Goal: Transaction & Acquisition: Subscribe to service/newsletter

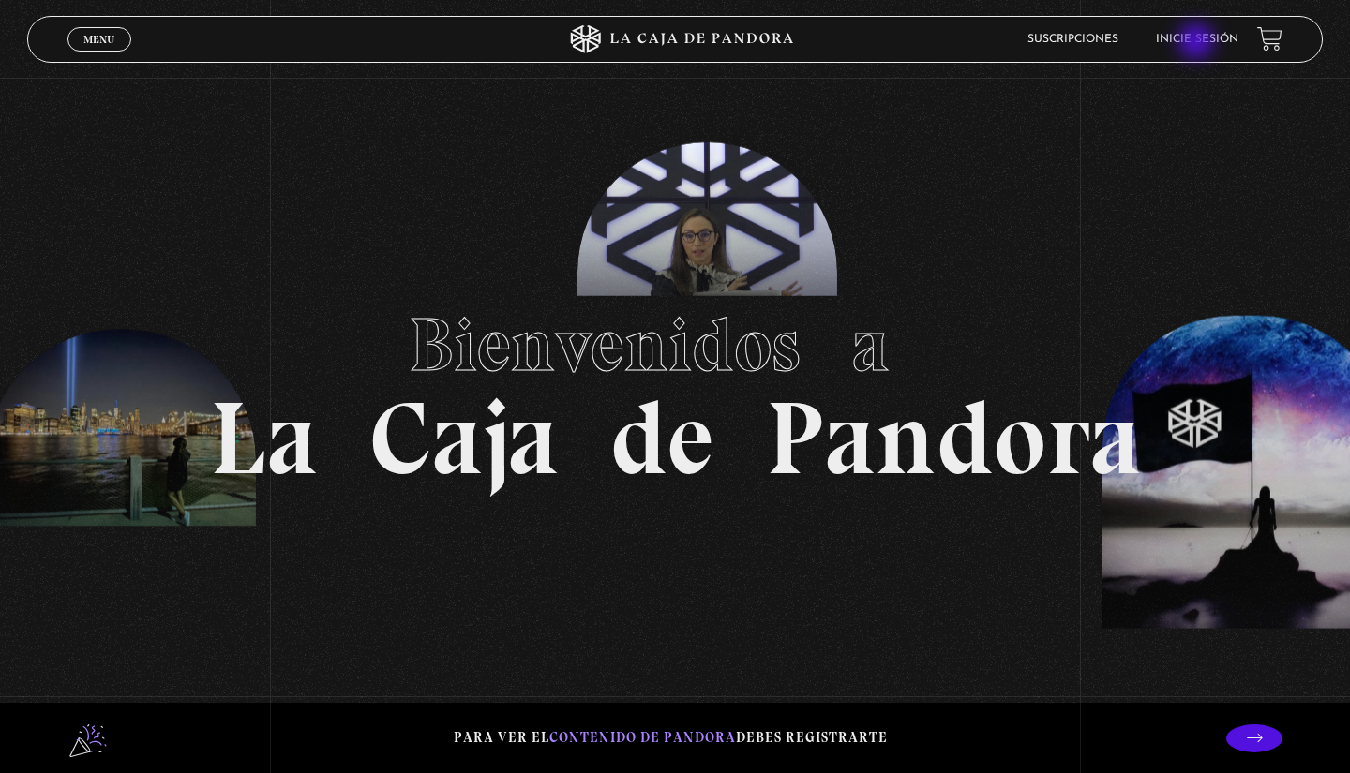
click at [1184, 43] on link "Inicie sesión" at bounding box center [1197, 39] width 82 height 11
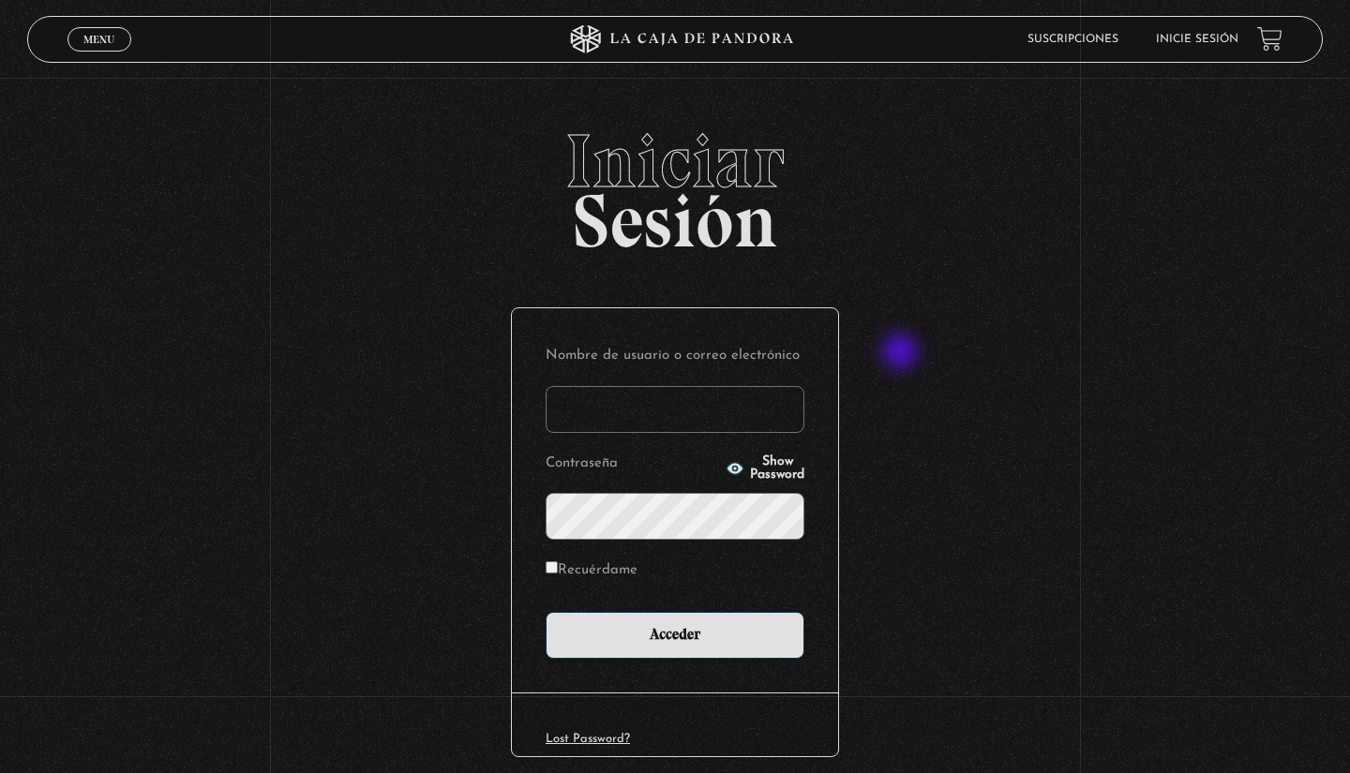
type input "pris_bc17@hotmail.com"
click at [675, 634] on input "Acceder" at bounding box center [675, 635] width 259 height 47
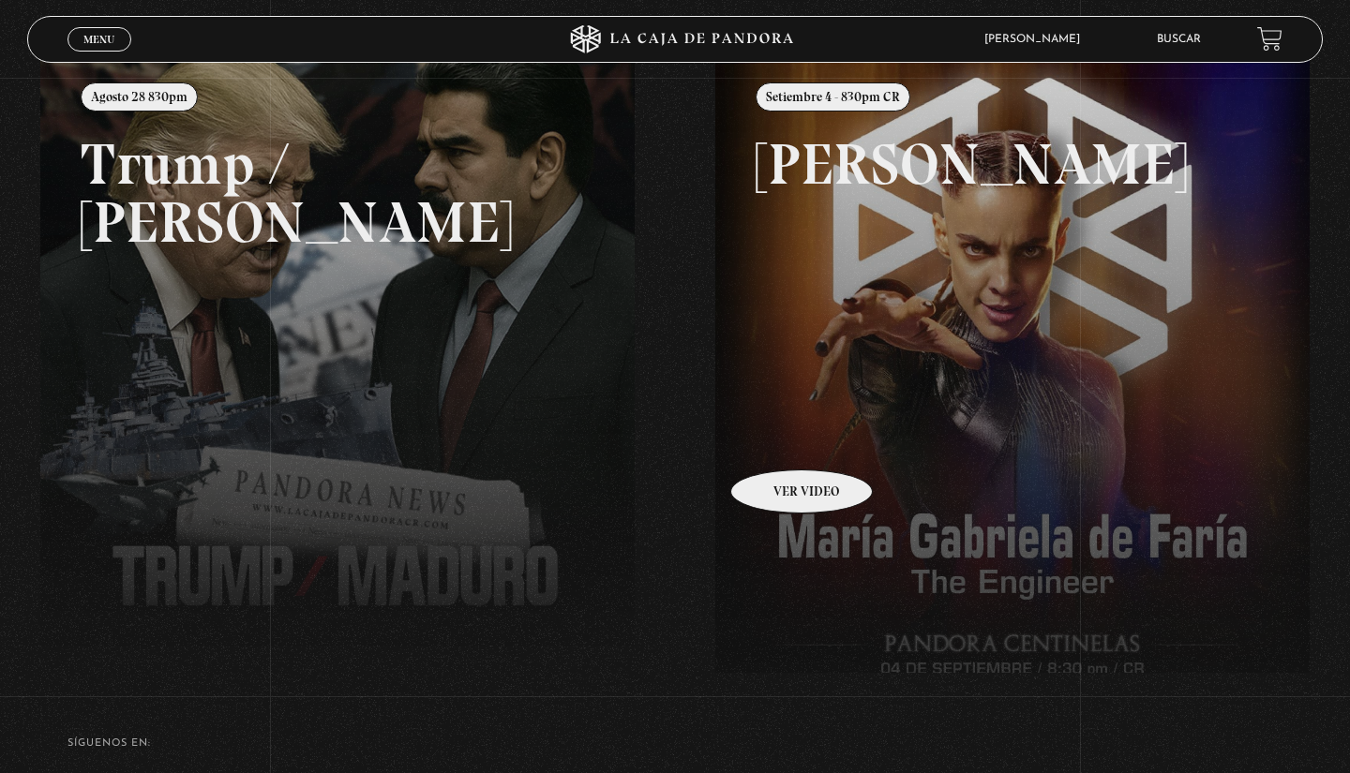
scroll to position [250, 0]
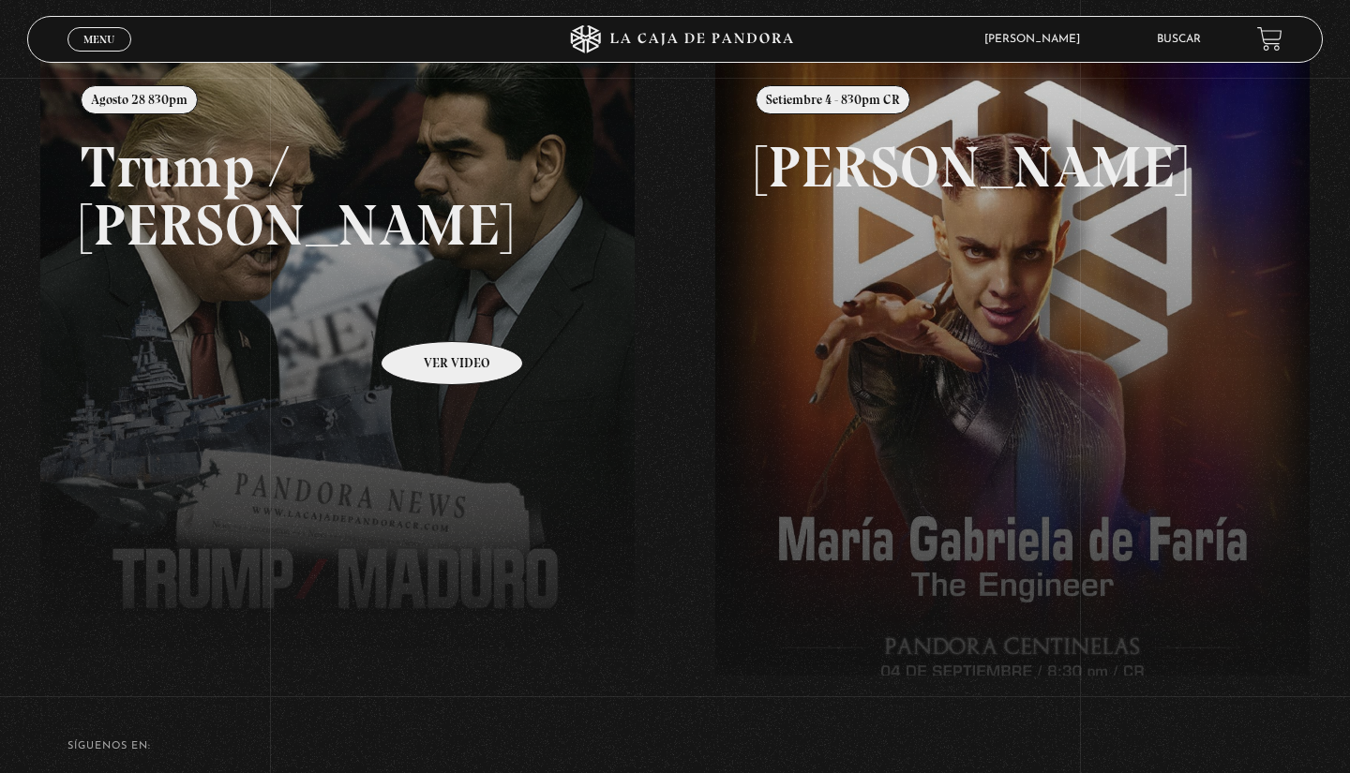
click at [427, 313] on link at bounding box center [715, 443] width 1350 height 773
